Goal: Check status: Check status

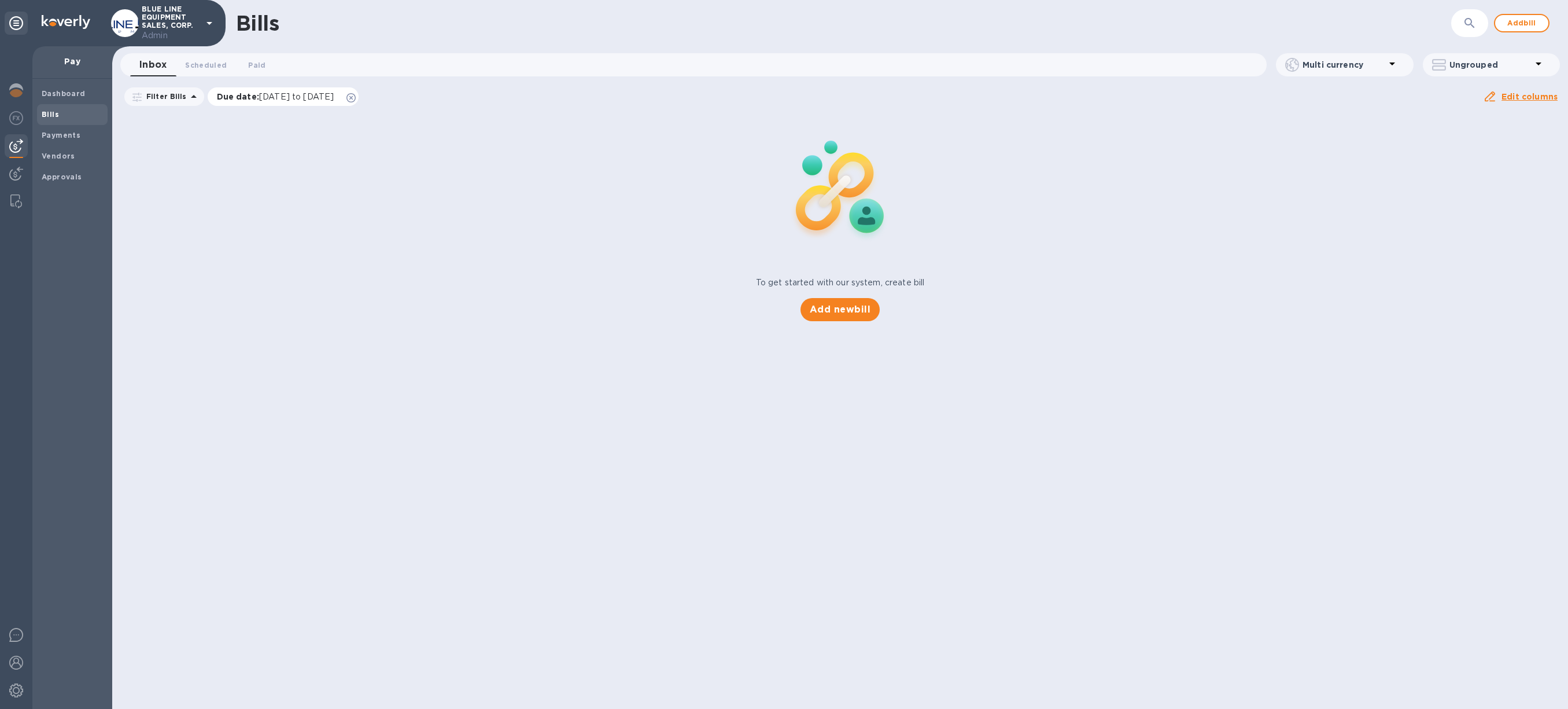
click at [356, 98] on icon at bounding box center [351, 98] width 9 height 9
click at [197, 70] on span "Scheduled 0" at bounding box center [206, 65] width 42 height 12
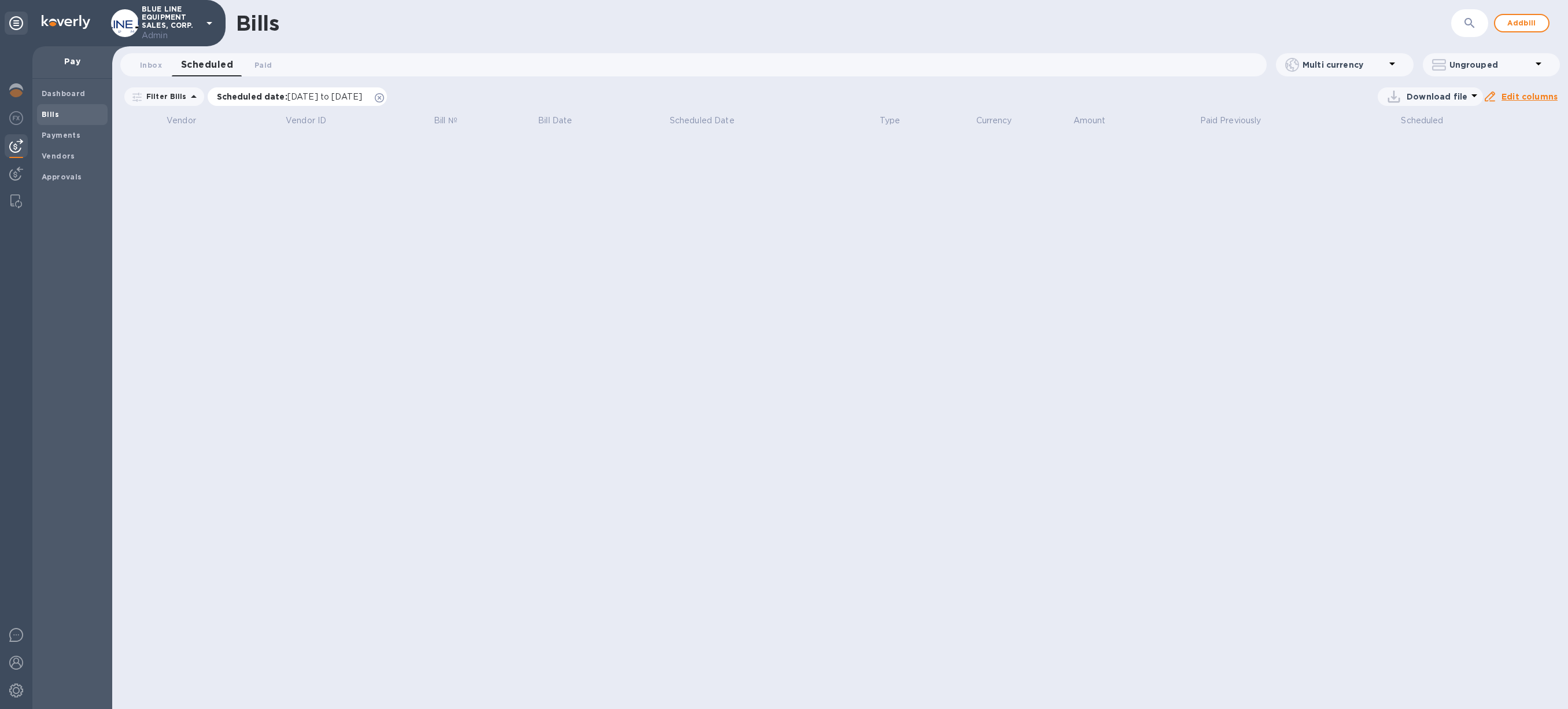
click at [384, 99] on icon at bounding box center [379, 98] width 9 height 9
click at [262, 69] on span "Paid 0" at bounding box center [262, 65] width 17 height 12
click at [358, 95] on icon at bounding box center [353, 98] width 9 height 9
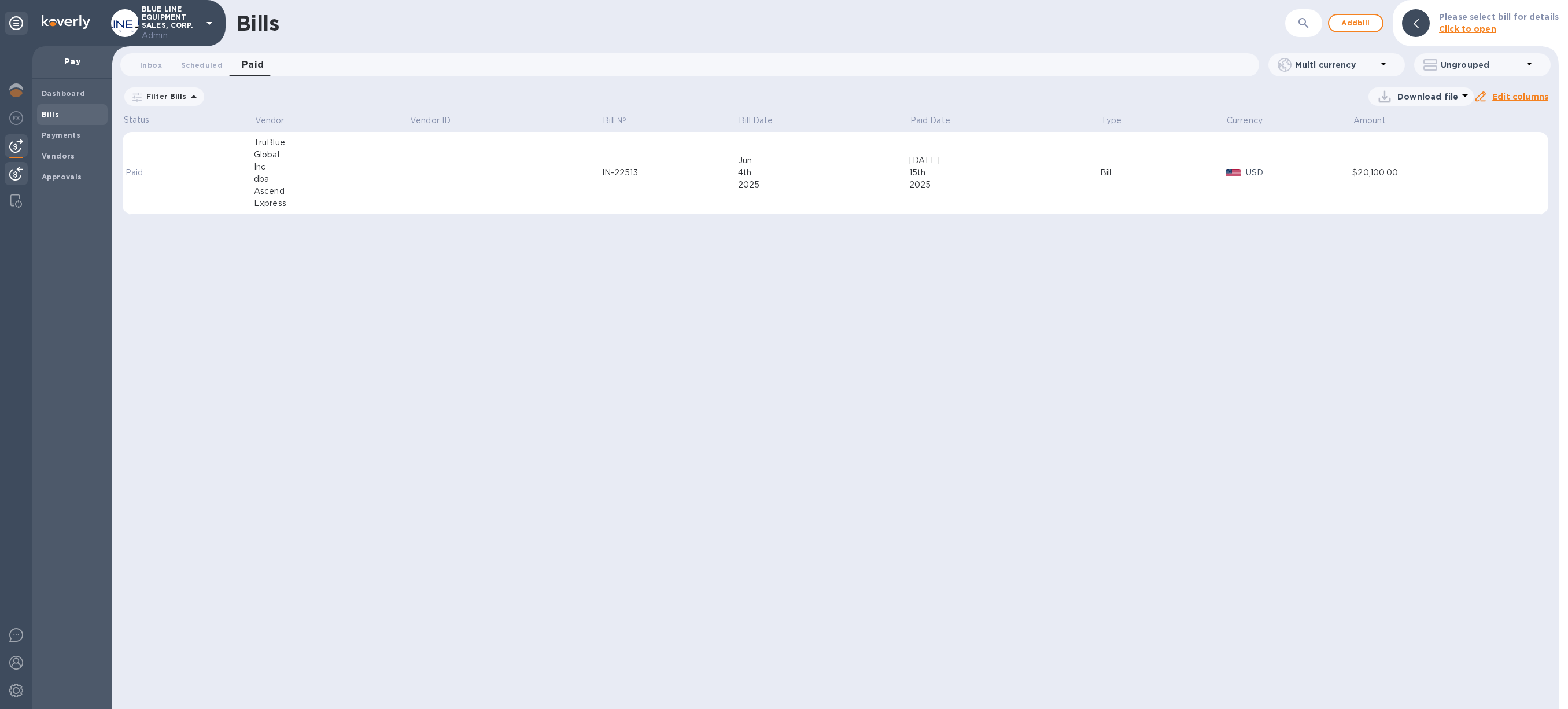
click at [13, 170] on img at bounding box center [16, 173] width 14 height 14
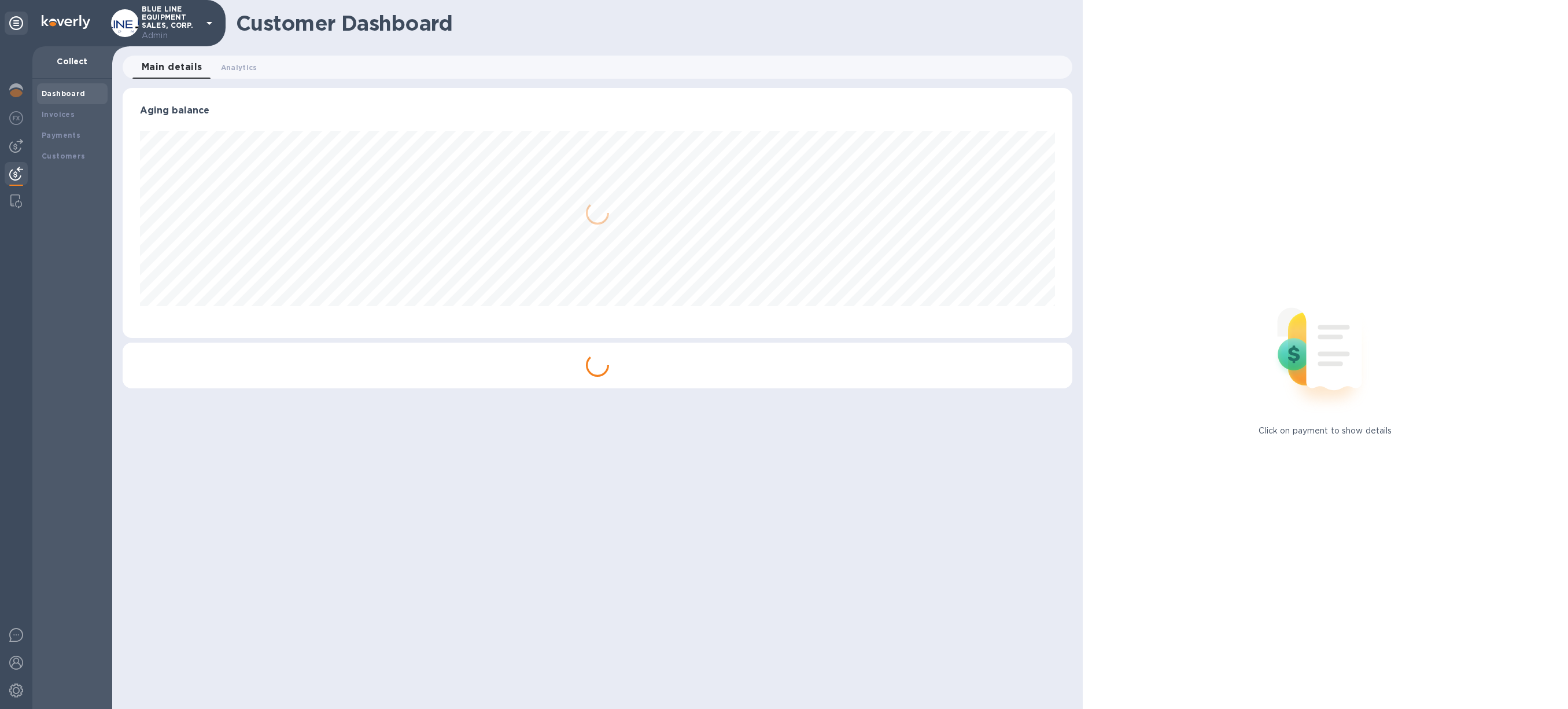
scroll to position [250, 950]
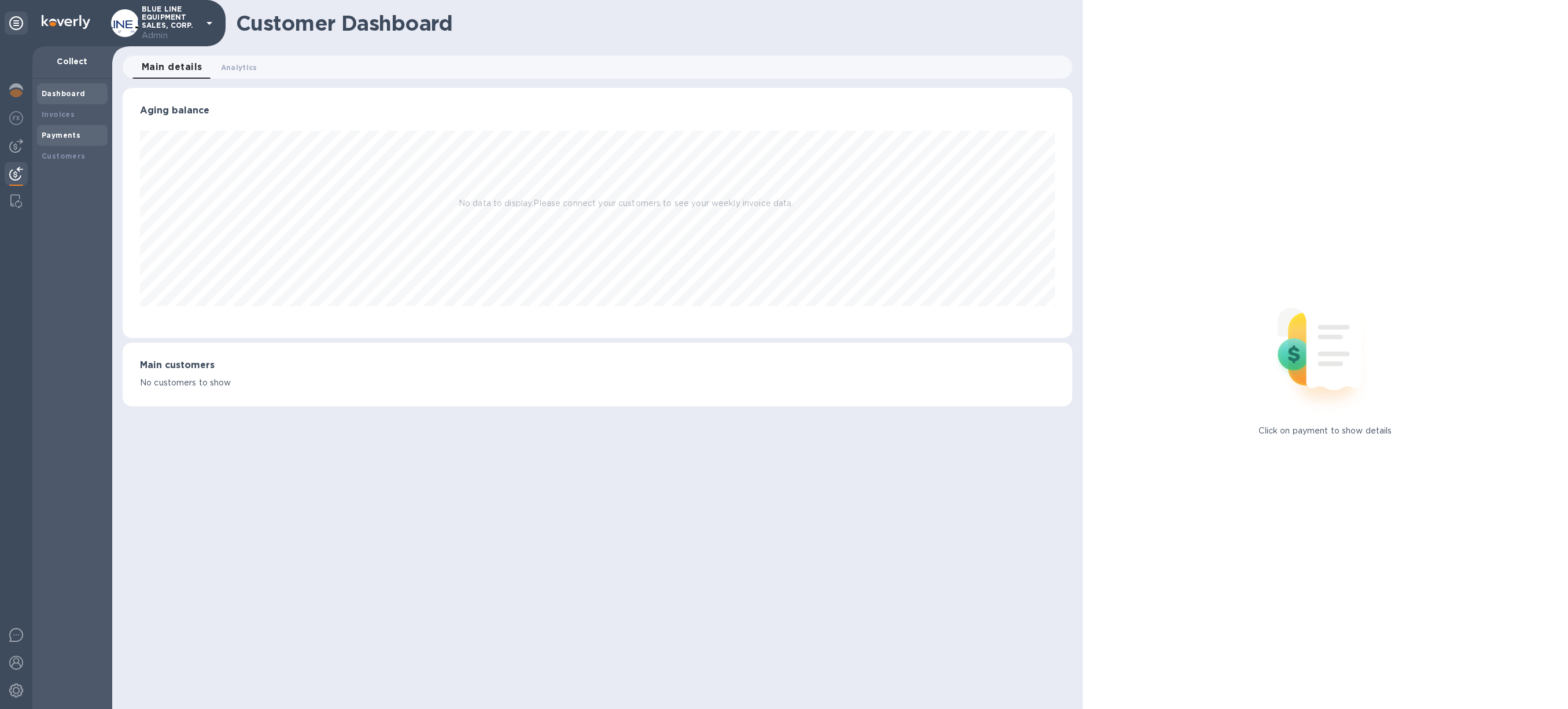
click at [69, 131] on b "Payments" at bounding box center [61, 134] width 38 height 8
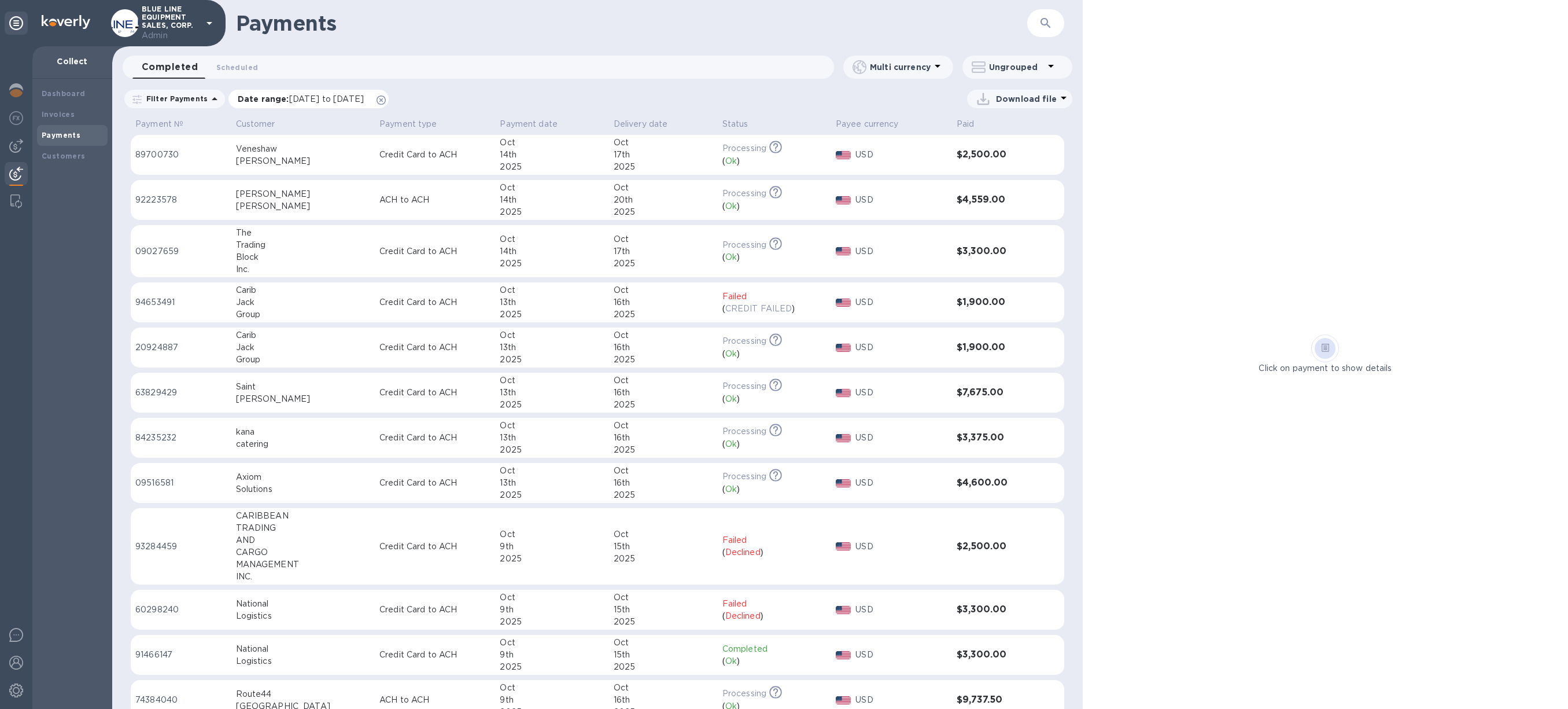
click at [386, 101] on icon at bounding box center [381, 100] width 9 height 9
click at [309, 486] on div "Solutions" at bounding box center [302, 489] width 134 height 12
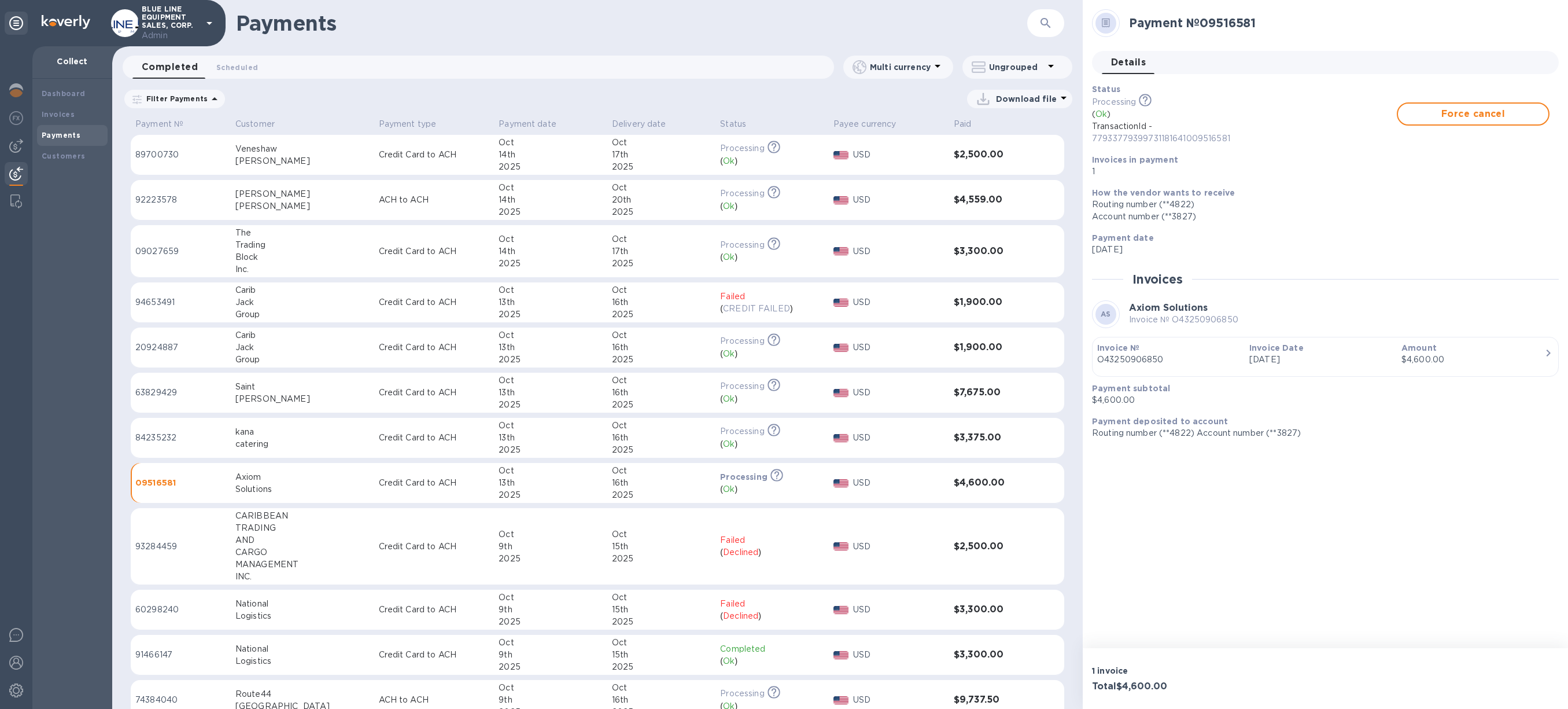
click at [1168, 666] on p "1 invoice" at bounding box center [1206, 671] width 229 height 12
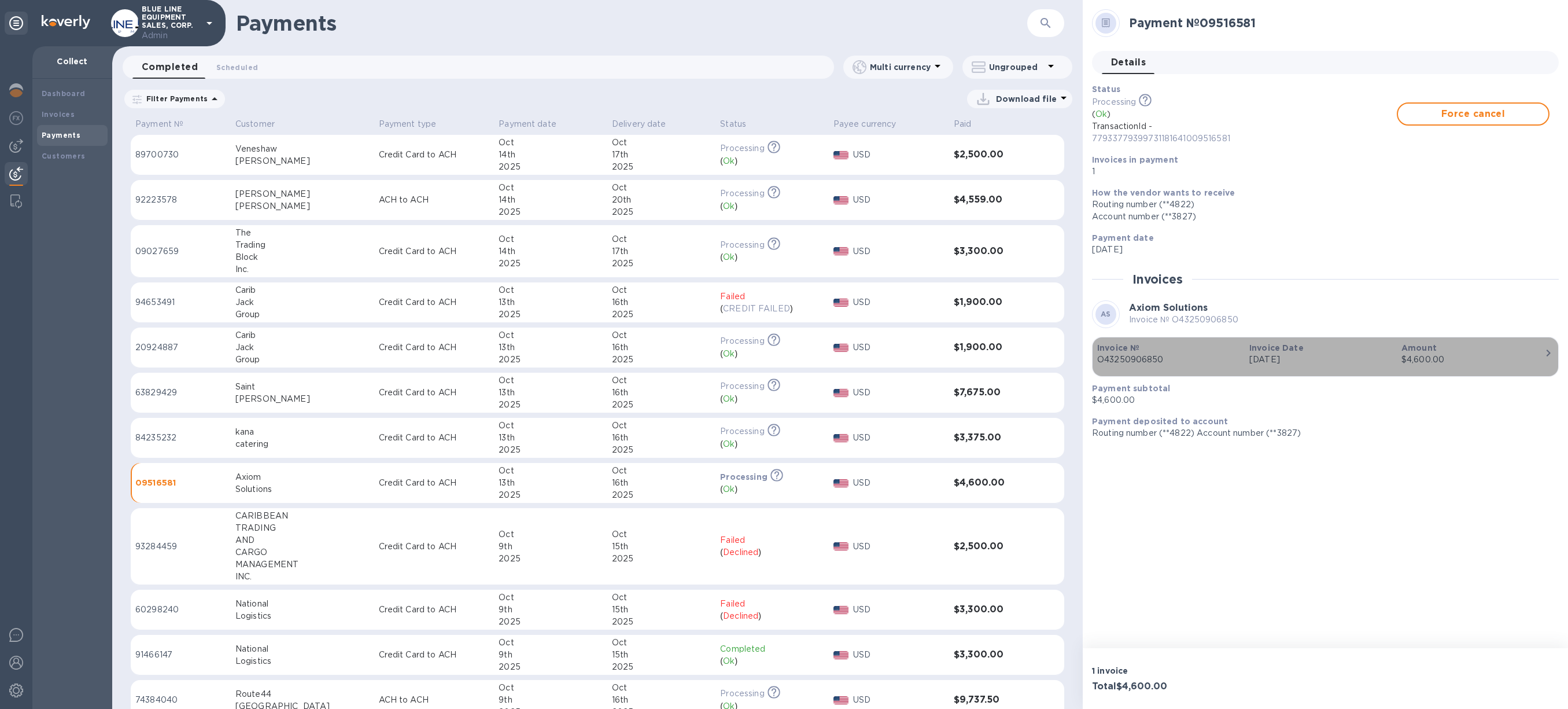
click at [1191, 357] on p "O43250906850" at bounding box center [1168, 359] width 143 height 12
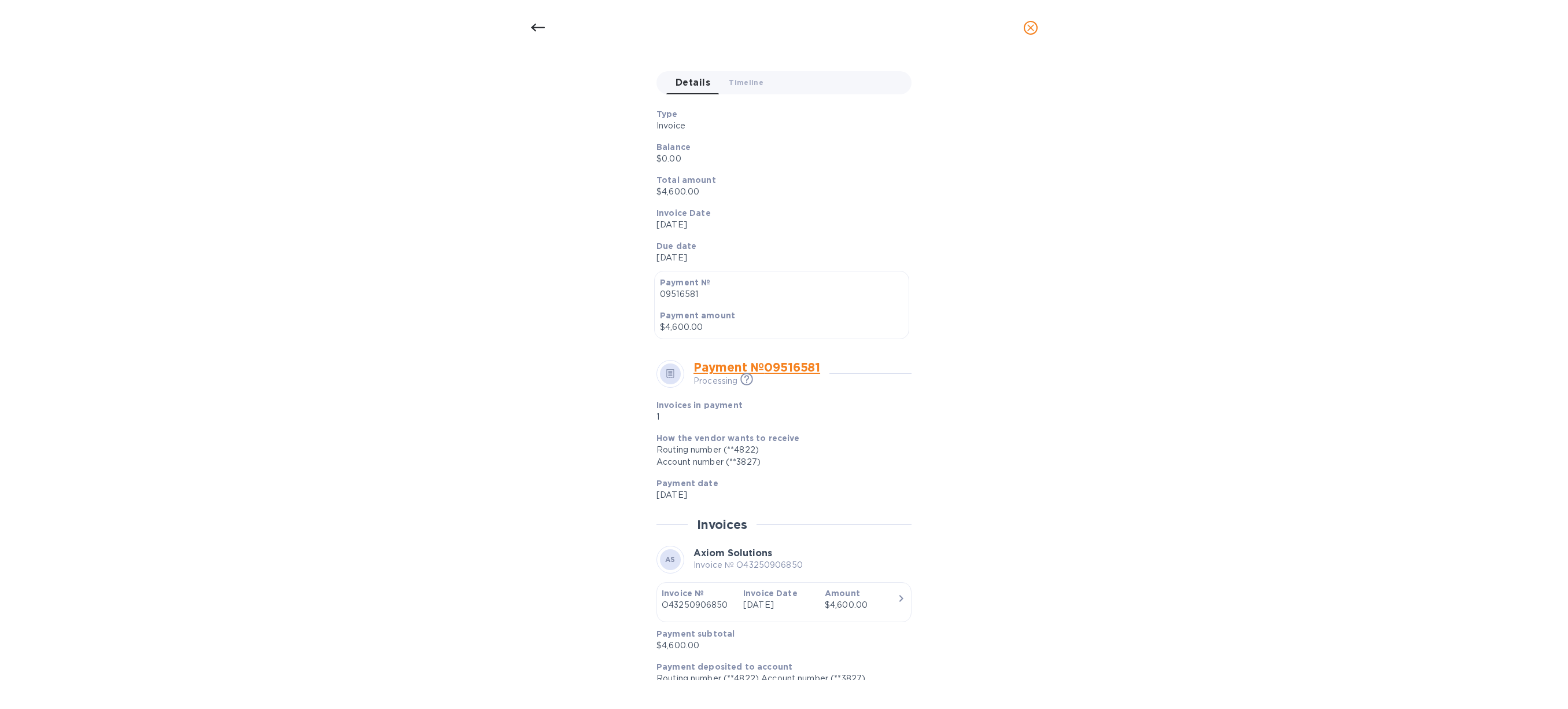
scroll to position [134, 0]
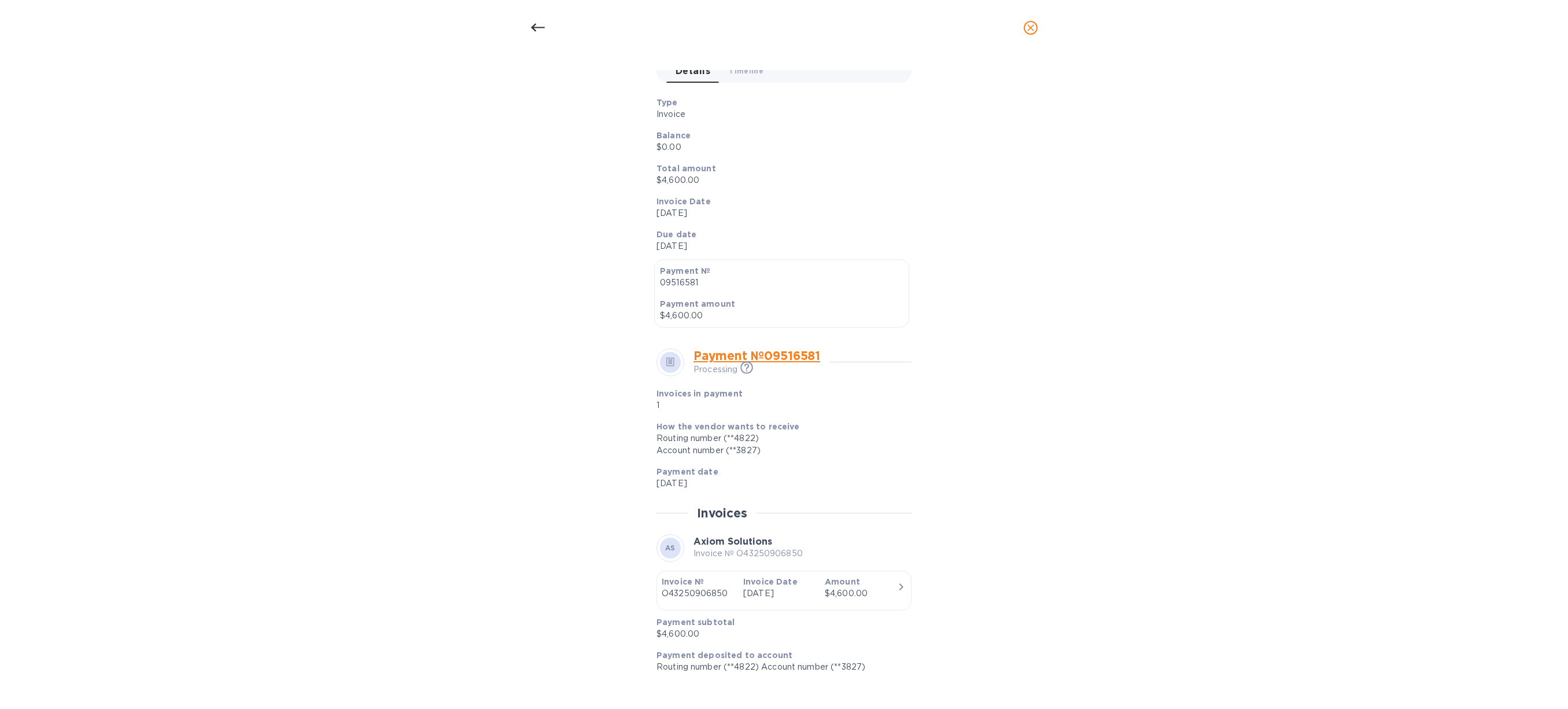
click at [808, 588] on p "[DATE]" at bounding box center [779, 593] width 72 height 12
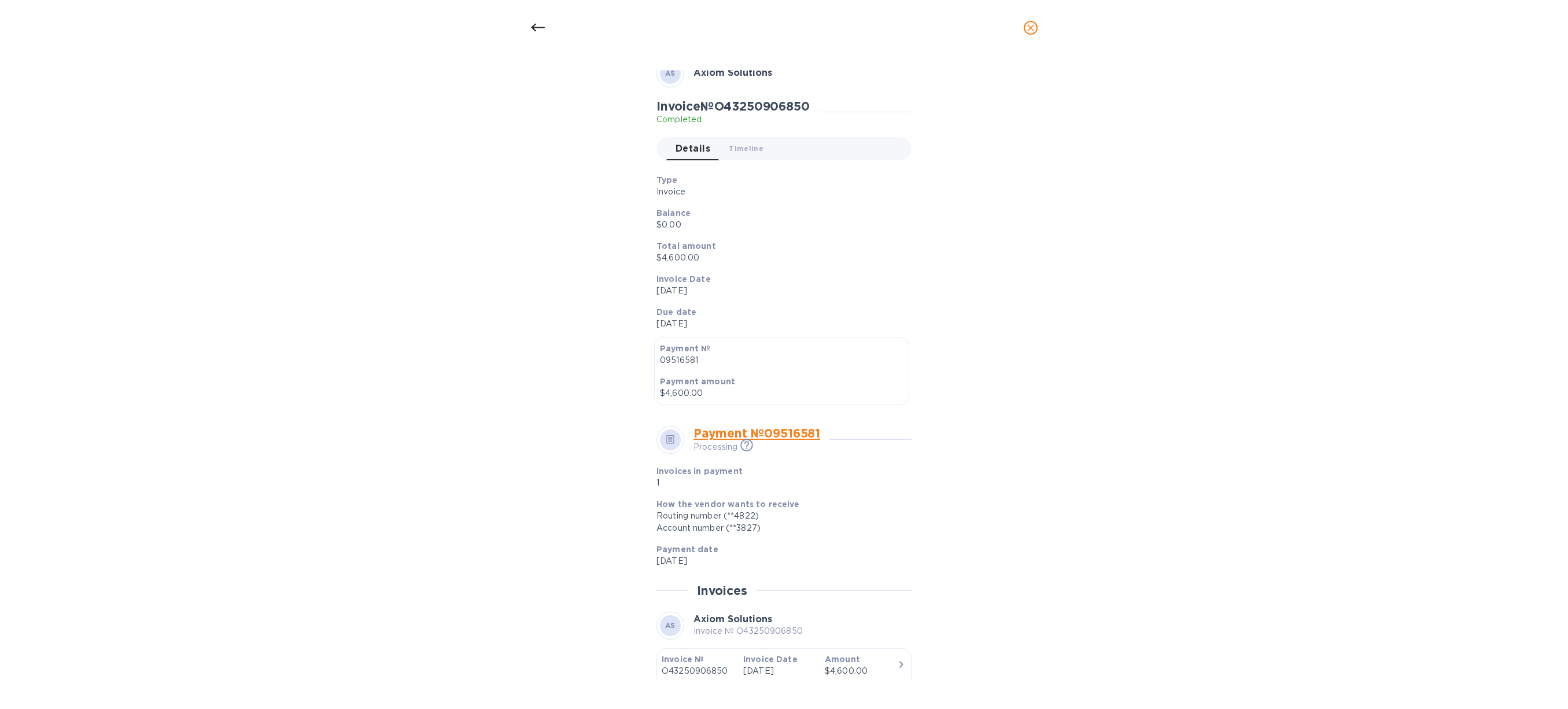
scroll to position [0, 0]
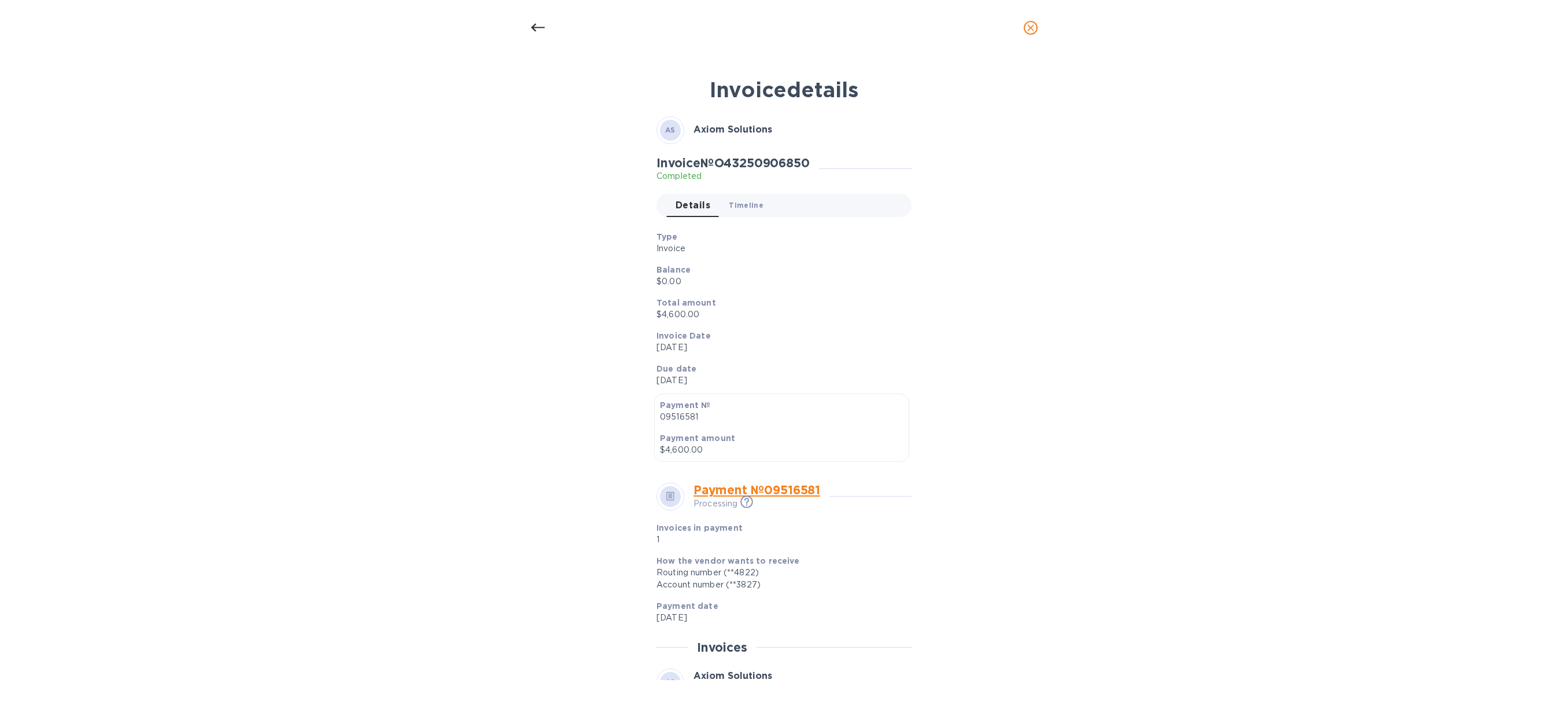
click at [742, 199] on span "Timeline 0" at bounding box center [746, 205] width 35 height 12
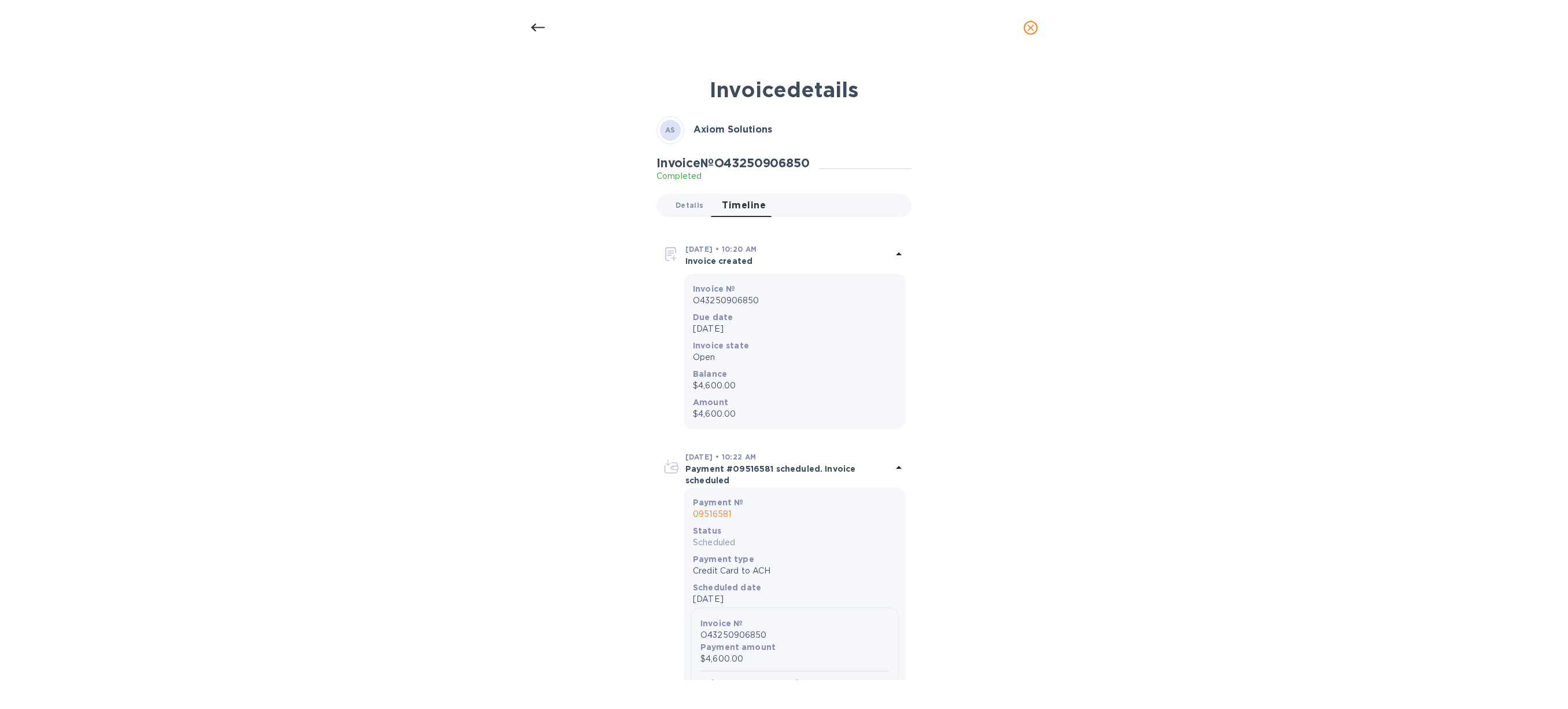
click at [698, 210] on span "Details 0" at bounding box center [689, 205] width 27 height 12
